Goal: Transaction & Acquisition: Purchase product/service

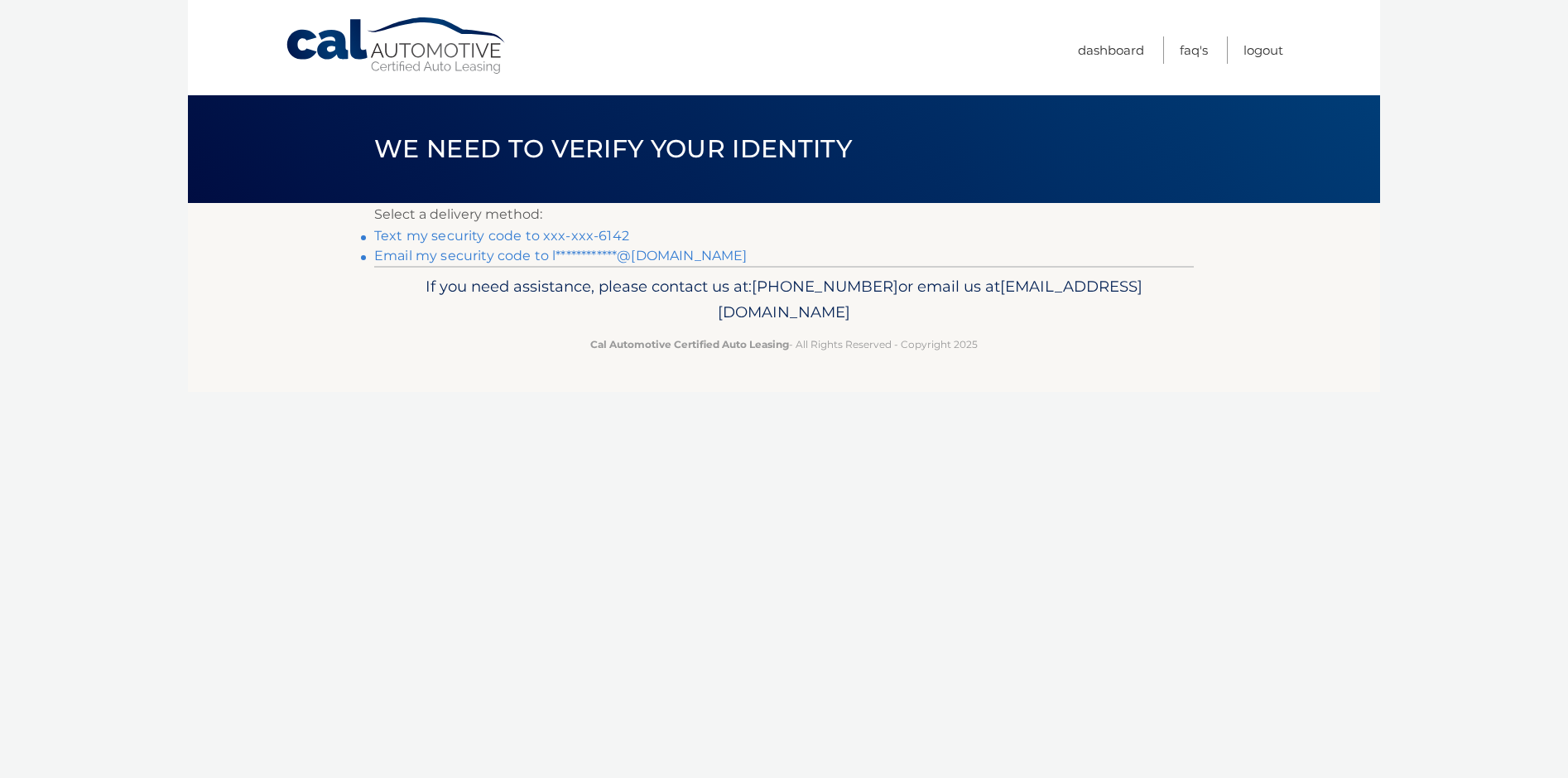
click at [424, 231] on link "Text my security code to xxx-xxx-6142" at bounding box center [501, 236] width 255 height 16
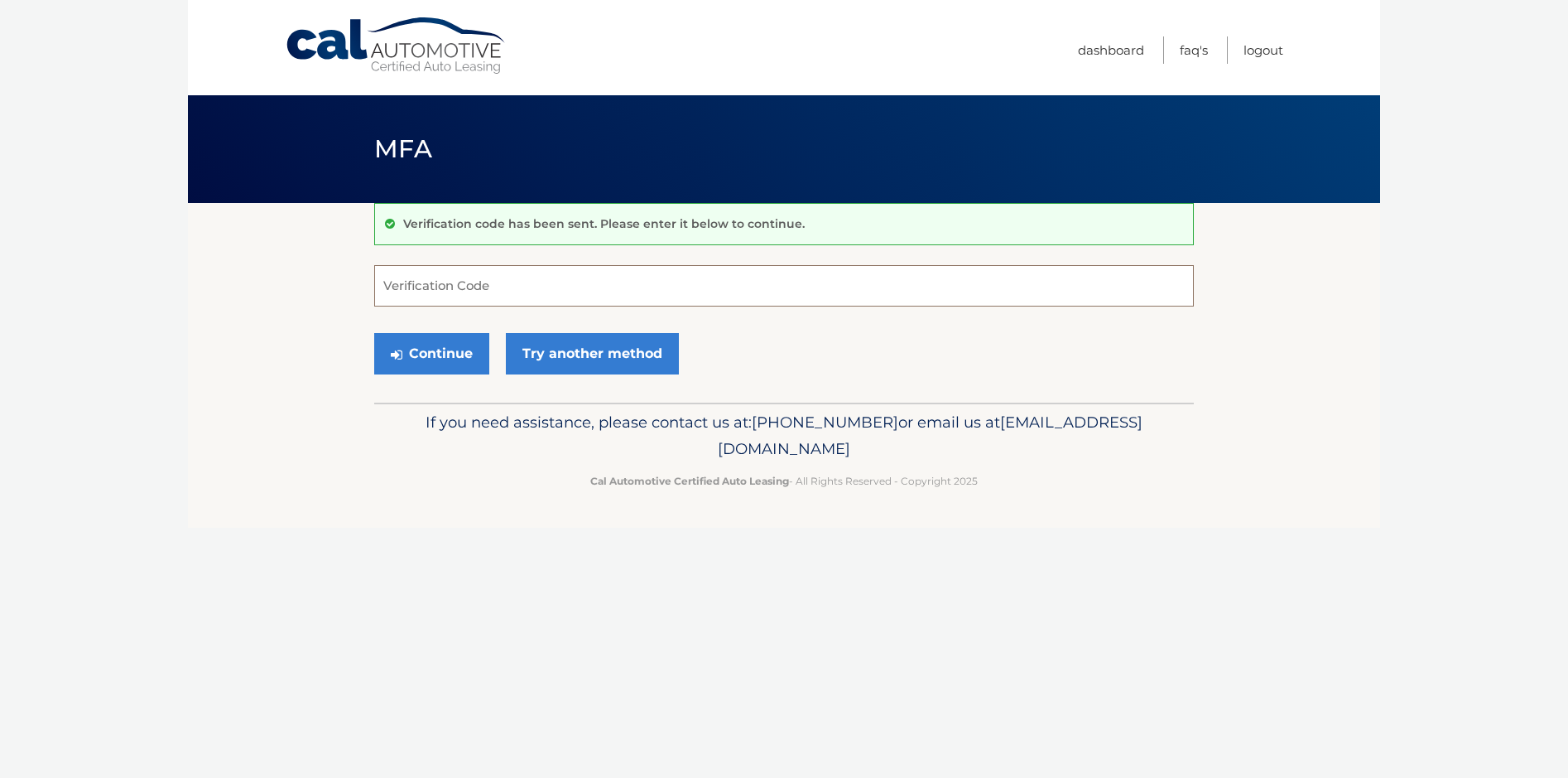
click at [426, 280] on input "Verification Code" at bounding box center [784, 285] width 820 height 41
type input "494859"
click at [374, 333] on button "Continue" at bounding box center [431, 353] width 115 height 41
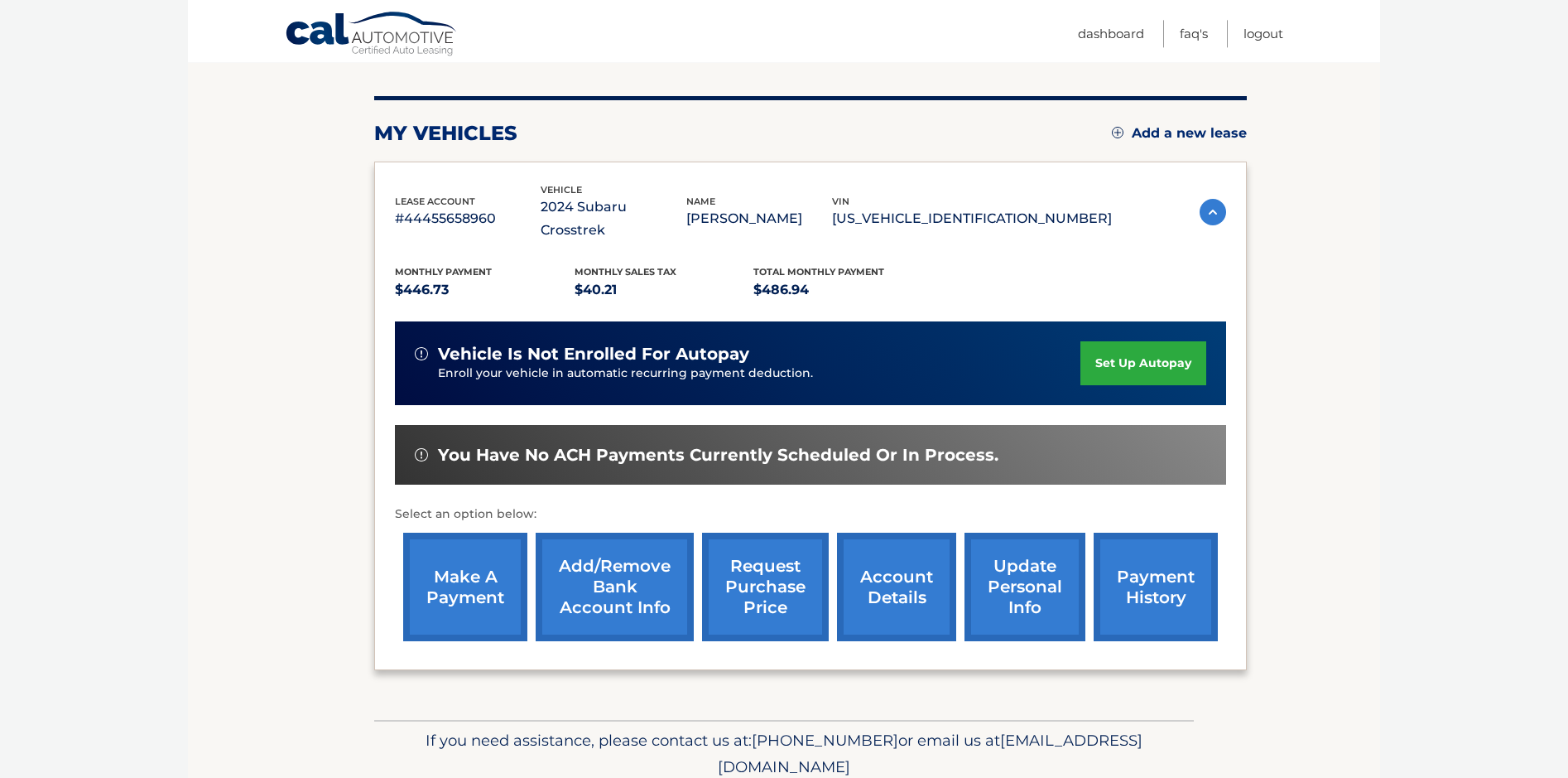
scroll to position [267, 0]
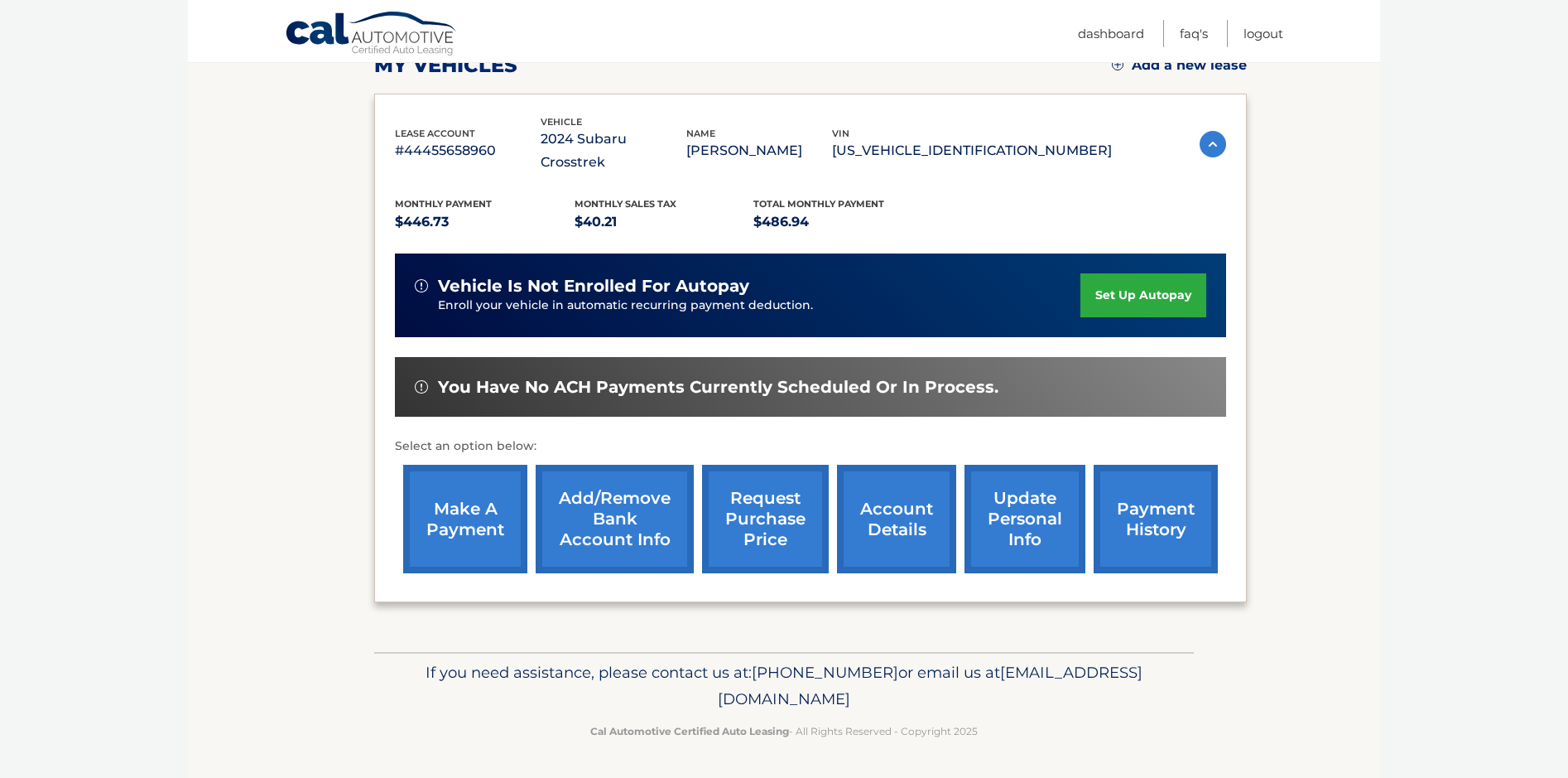
click at [449, 492] on link "make a payment" at bounding box center [466, 519] width 124 height 109
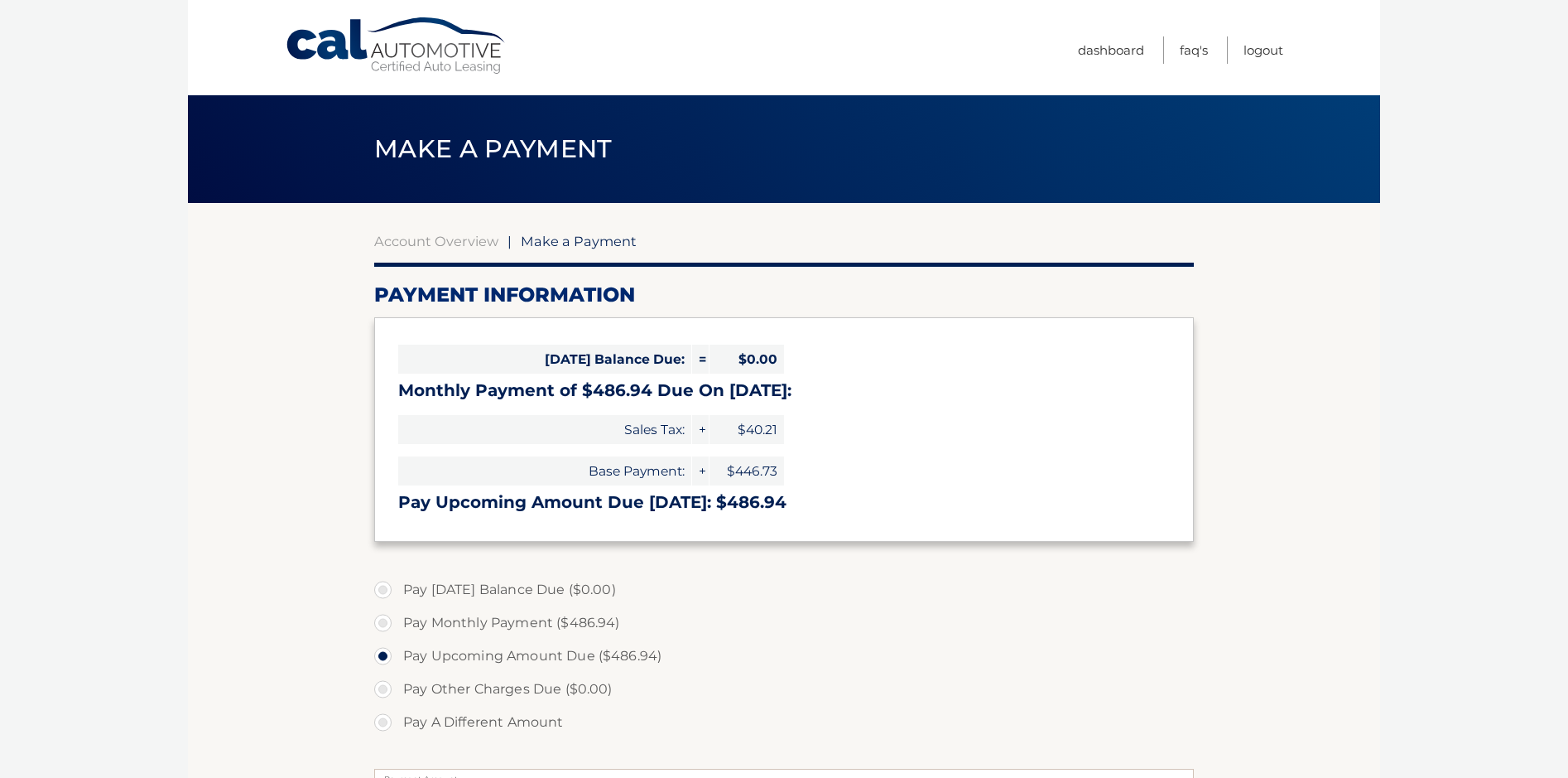
select select "OWI5ZGJiOTUtMjBkZC00YTVhLWE5NGQtMGJlMDk3ZWYyODk5"
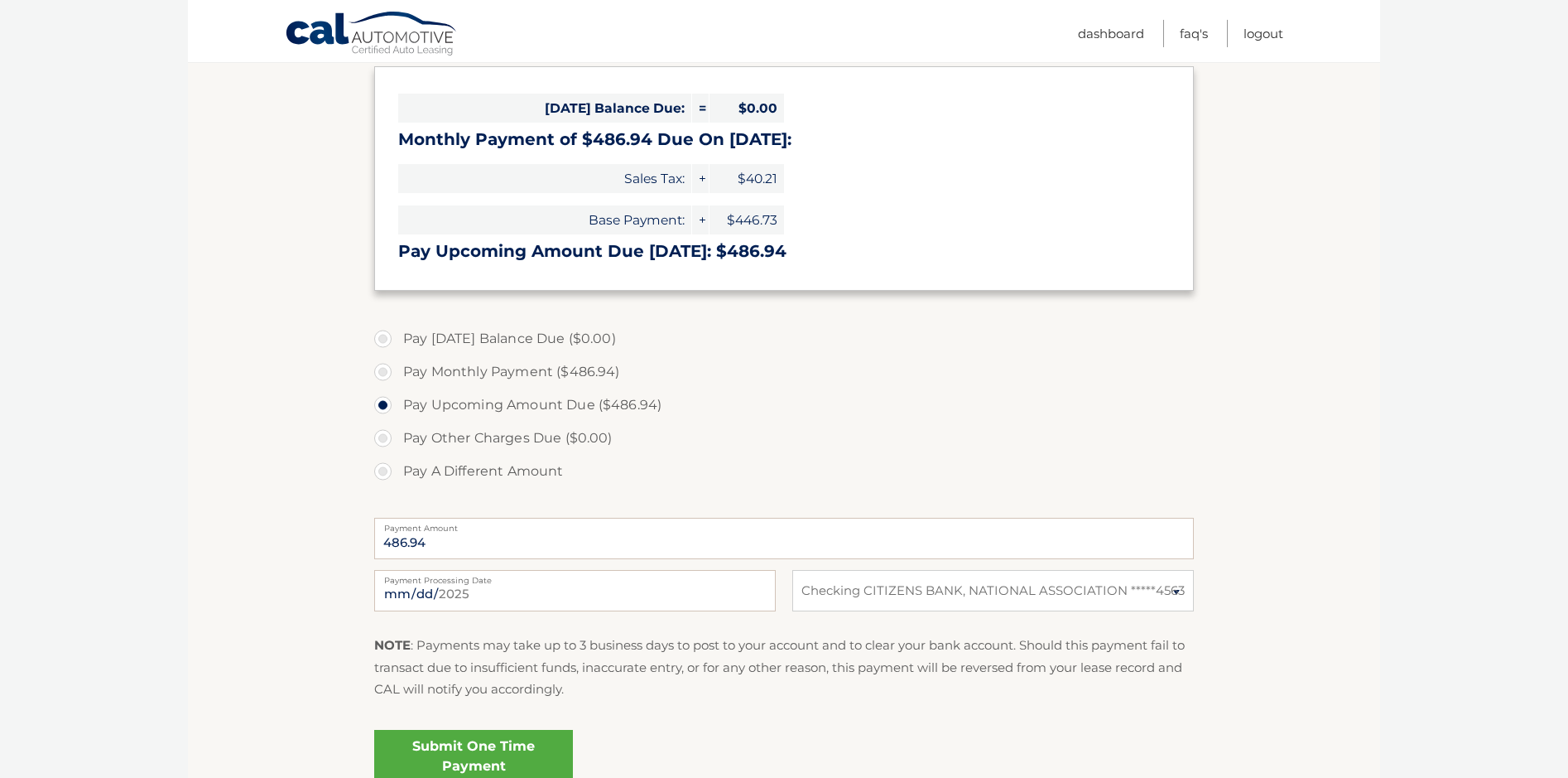
scroll to position [278, 0]
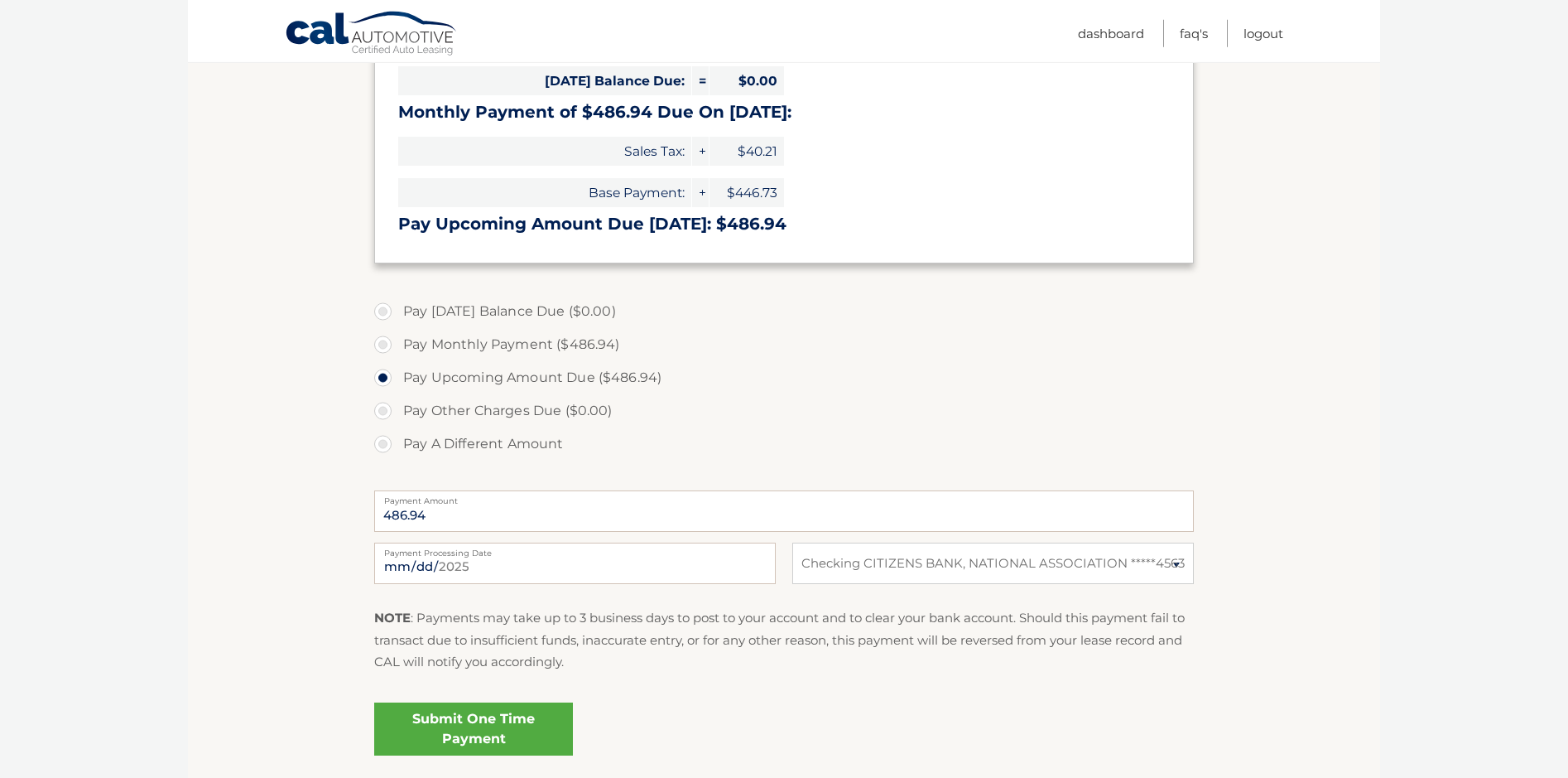
click at [381, 346] on label "Pay Monthly Payment ($486.94)" at bounding box center [784, 345] width 820 height 34
click at [381, 346] on input "Pay Monthly Payment ($486.94)" at bounding box center [389, 341] width 17 height 27
radio input "true"
click at [425, 735] on link "Submit One Time Payment" at bounding box center [473, 729] width 198 height 53
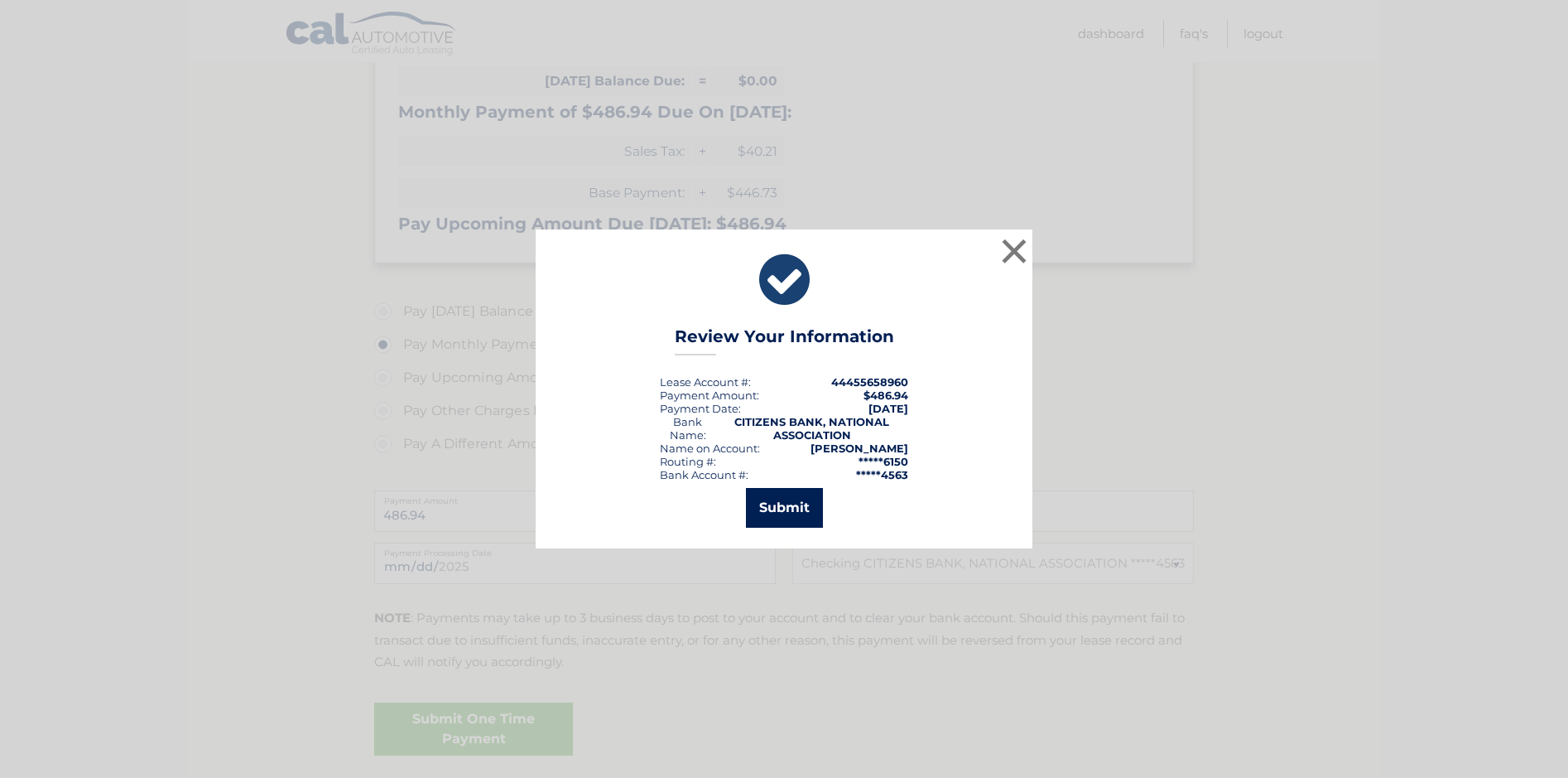
click at [788, 503] on button "Submit" at bounding box center [784, 507] width 77 height 39
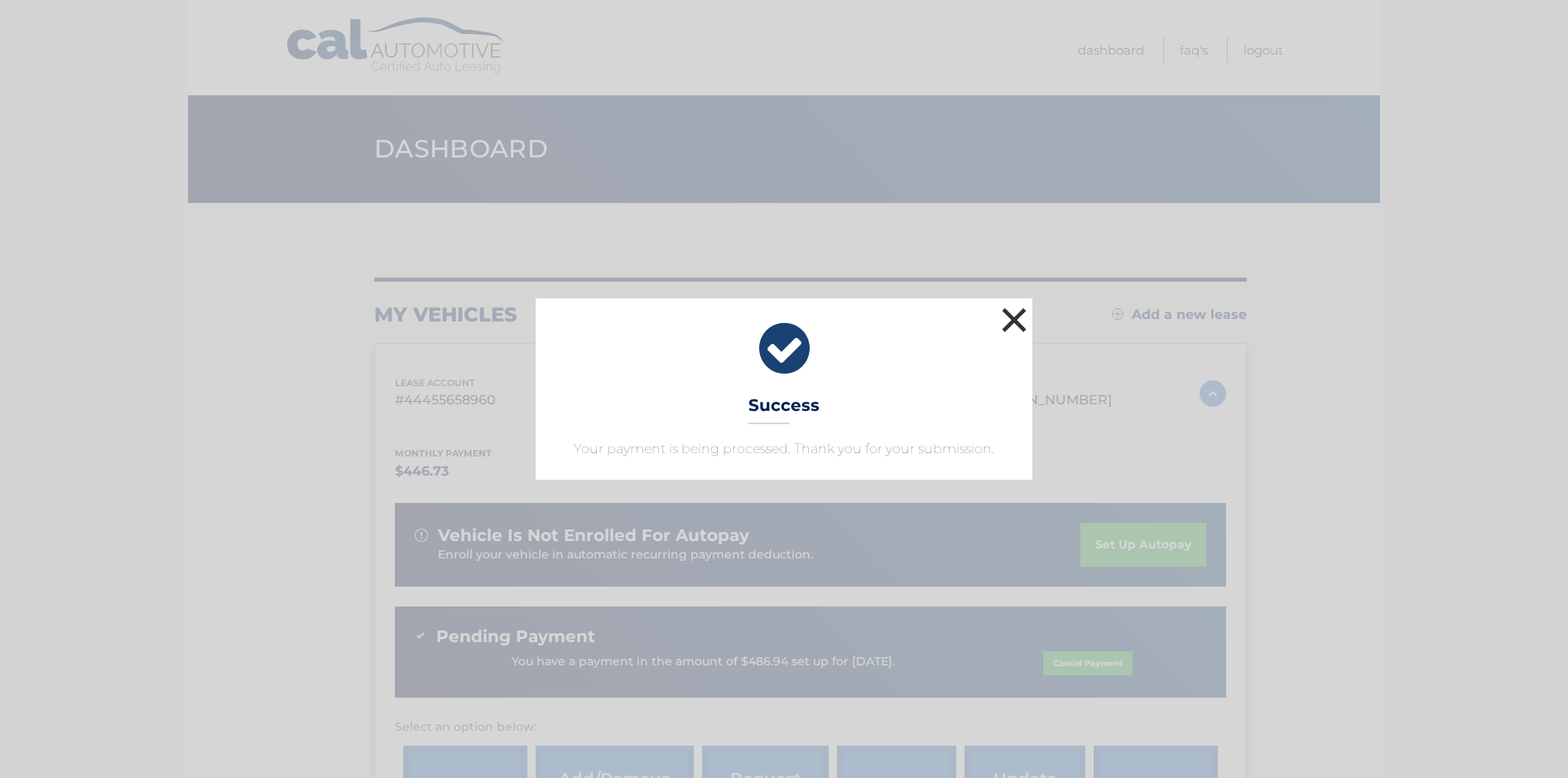
click at [1012, 313] on button "×" at bounding box center [1014, 320] width 34 height 34
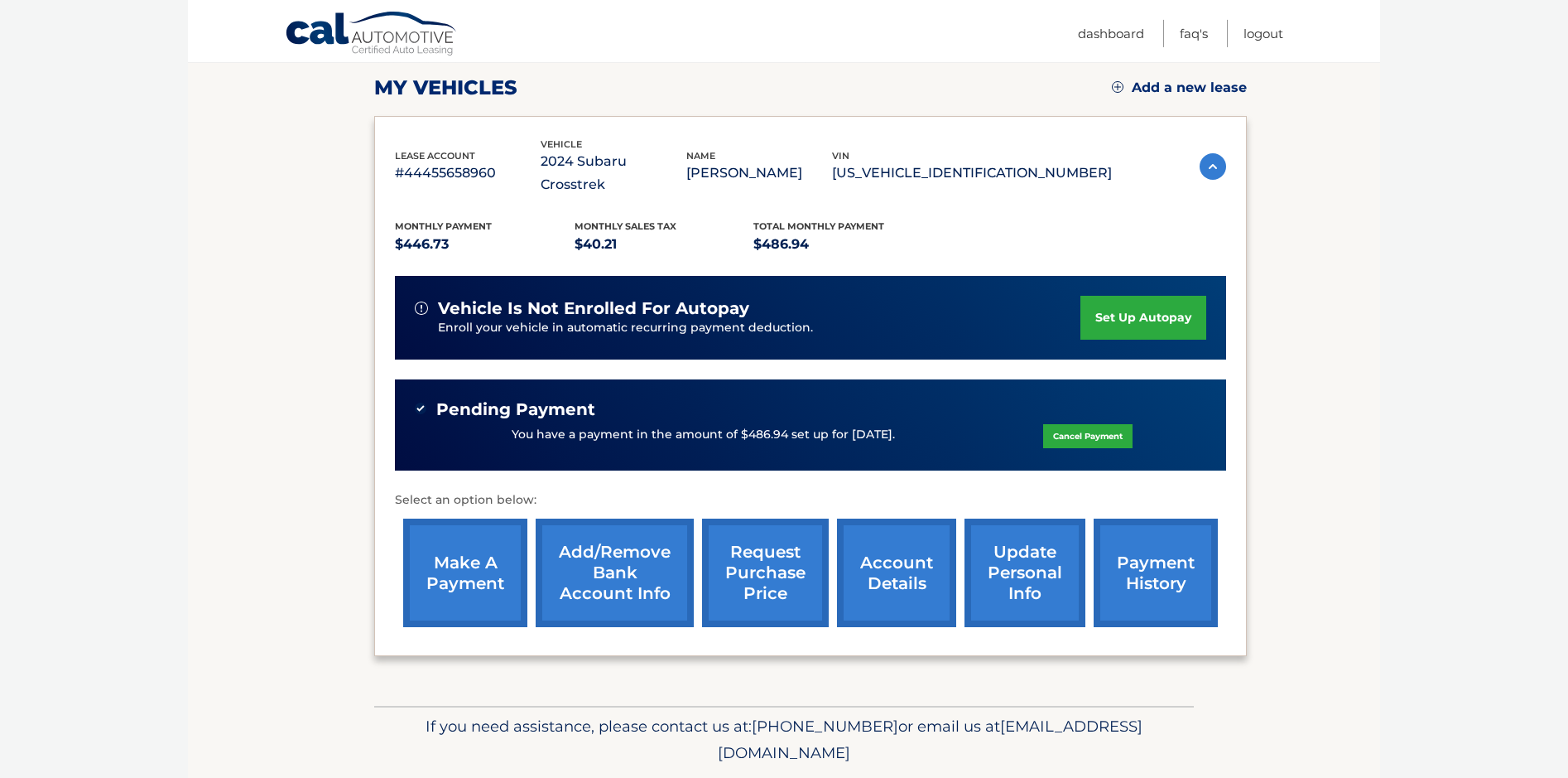
scroll to position [239, 0]
